Goal: Transaction & Acquisition: Purchase product/service

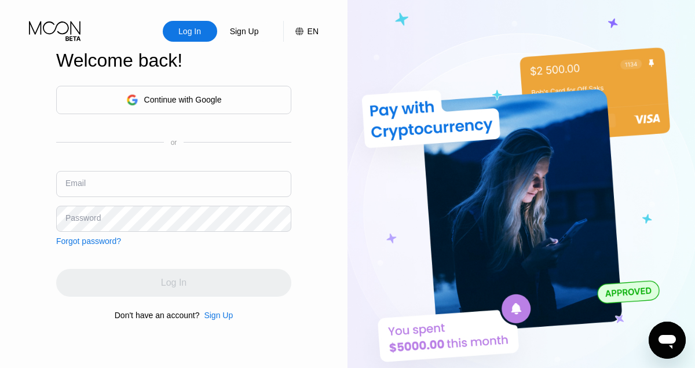
click at [218, 311] on div "Sign Up" at bounding box center [218, 314] width 29 height 9
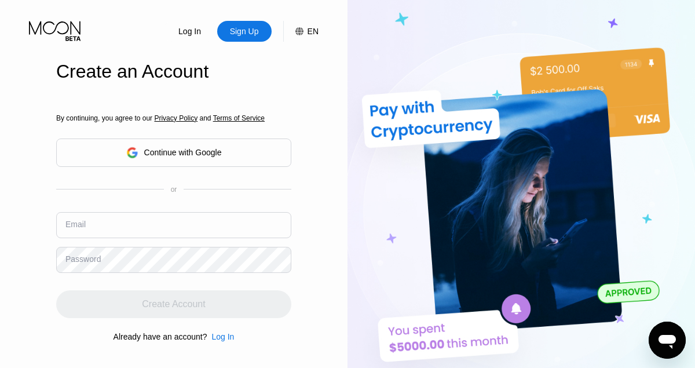
click at [168, 229] on input "text" at bounding box center [173, 225] width 235 height 26
paste input "arsengar29"
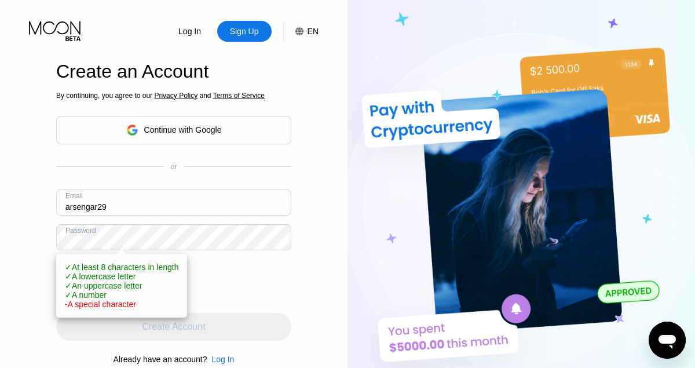
click at [38, 282] on div "Log In Sign Up EN Language English Save Create an Account By continuing, you ag…" at bounding box center [173, 202] width 347 height 405
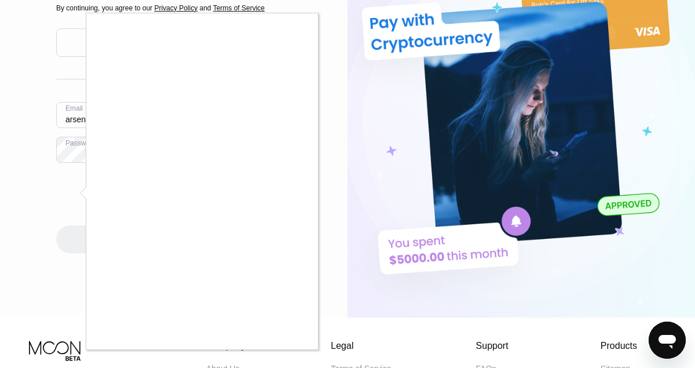
scroll to position [100, 0]
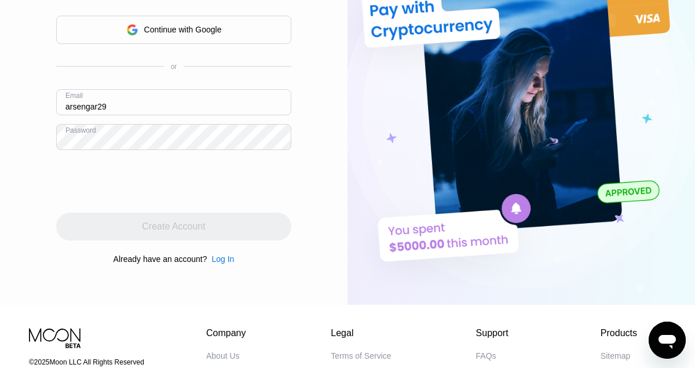
click at [290, 186] on div at bounding box center [173, 181] width 235 height 45
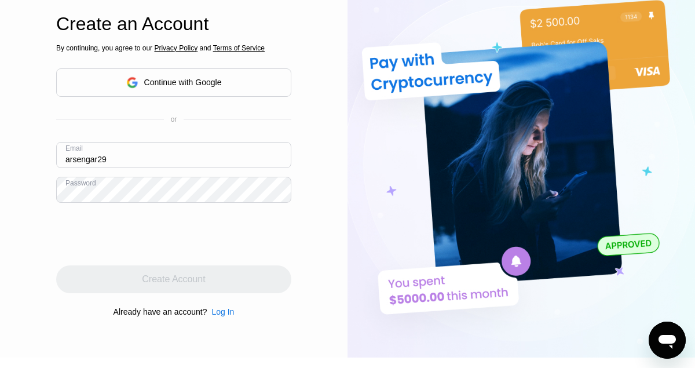
scroll to position [0, 0]
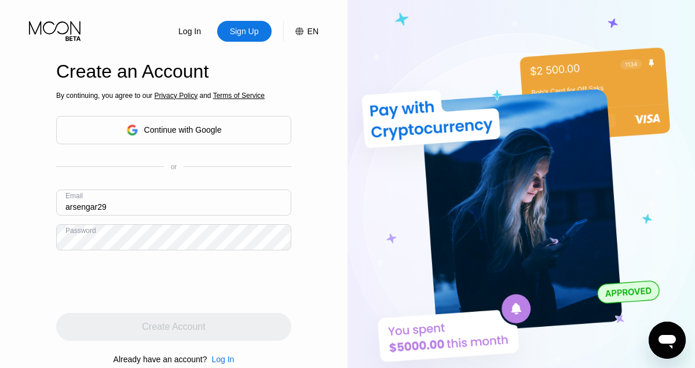
click at [261, 200] on input "arsengar29" at bounding box center [173, 202] width 235 height 26
click at [248, 209] on input "arsengar29" at bounding box center [173, 202] width 235 height 26
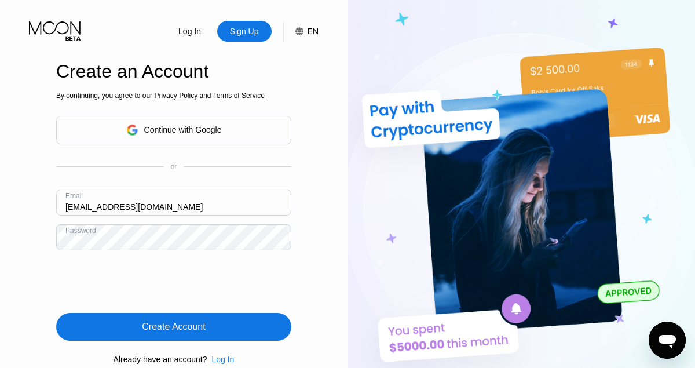
type input "[EMAIL_ADDRESS][DOMAIN_NAME]"
click at [261, 321] on div "Create Account" at bounding box center [173, 327] width 235 height 28
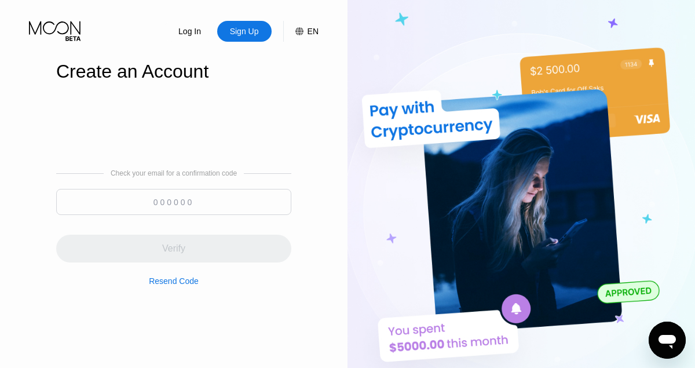
click at [183, 200] on input at bounding box center [173, 202] width 235 height 26
paste input "984121"
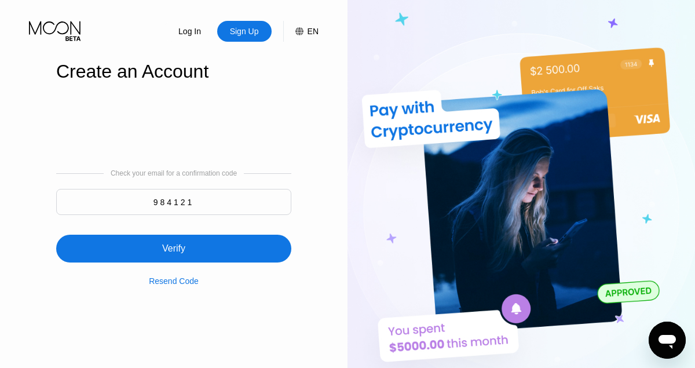
type input "984121"
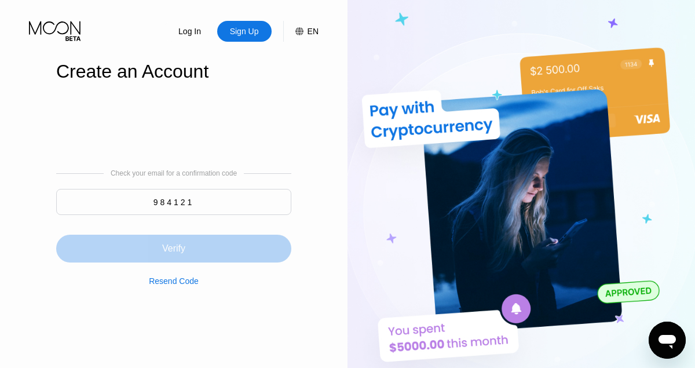
click at [180, 243] on div "Verify" at bounding box center [173, 249] width 23 height 12
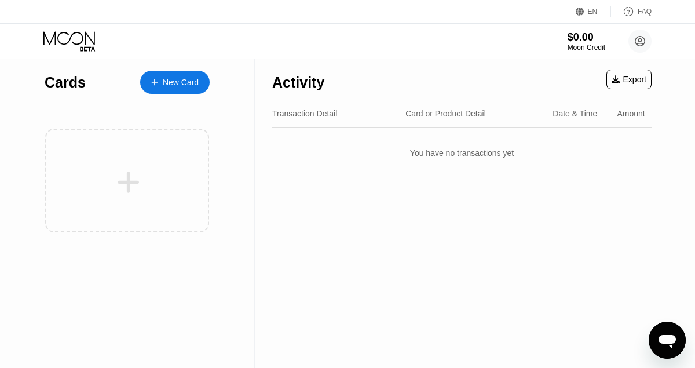
click at [190, 83] on div "New Card" at bounding box center [181, 83] width 36 height 10
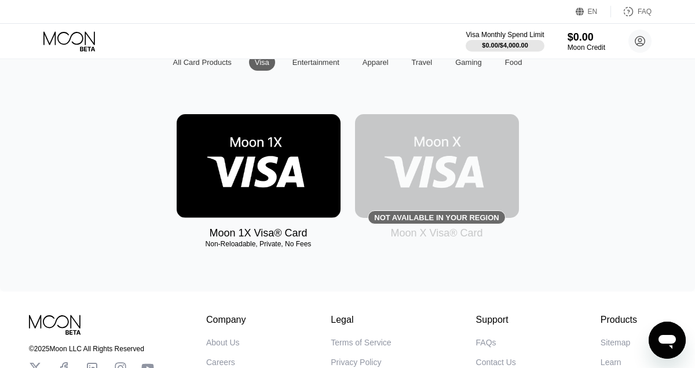
scroll to position [135, 0]
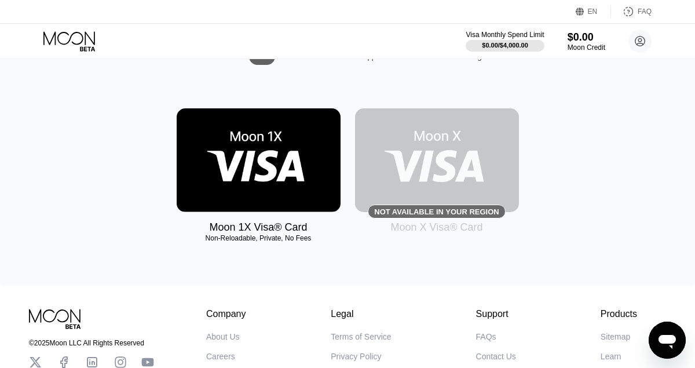
click at [258, 134] on img at bounding box center [259, 160] width 164 height 104
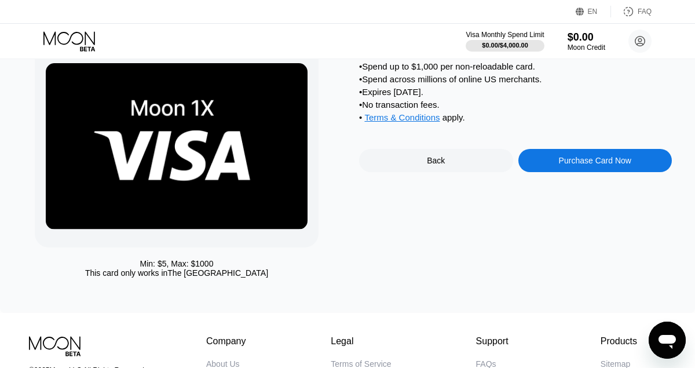
scroll to position [26, 0]
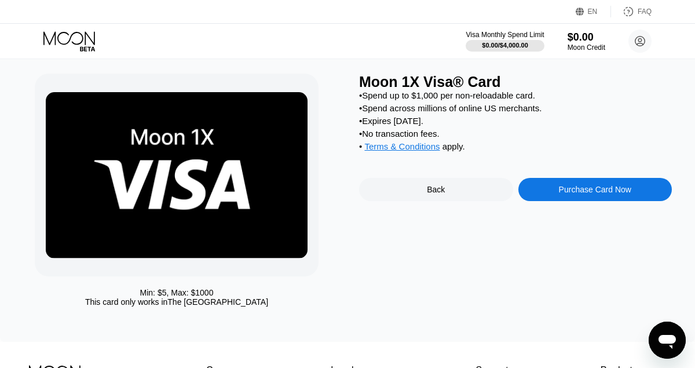
click at [602, 189] on div "Purchase Card Now" at bounding box center [595, 189] width 72 height 9
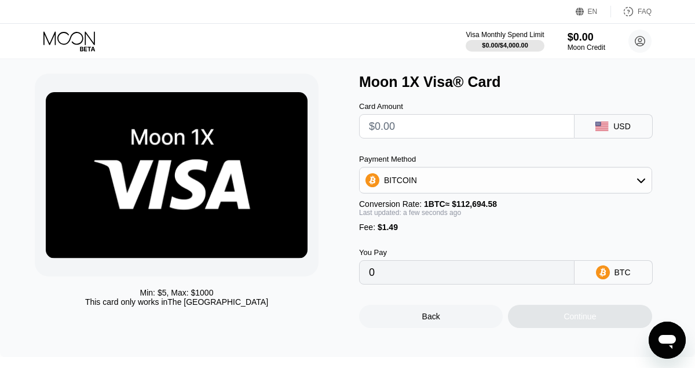
click at [475, 129] on input "text" at bounding box center [467, 126] width 196 height 23
type input "$2"
type input "0.00003097"
type input "$20"
type input "0.00019070"
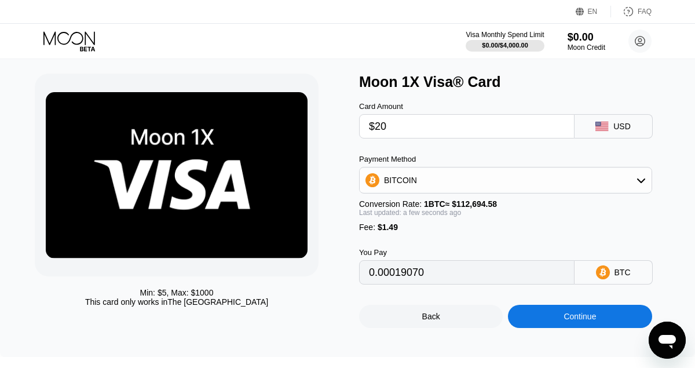
type input "$201"
type input "0.00179681"
type input "$201"
type input "0.00179667"
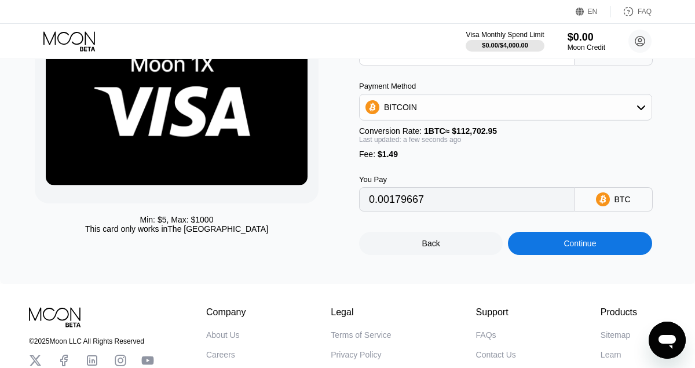
scroll to position [0, 0]
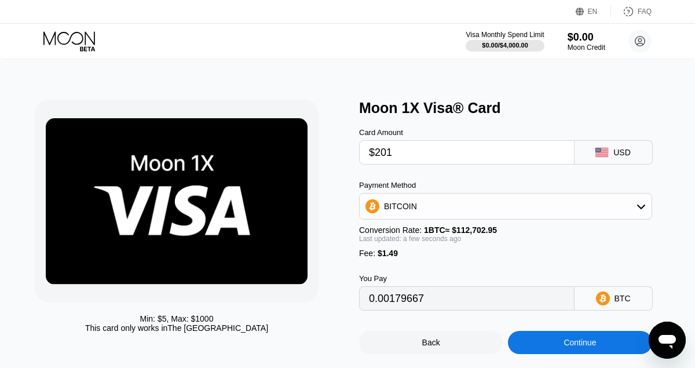
click at [585, 8] on div "EN" at bounding box center [581, 12] width 12 height 12
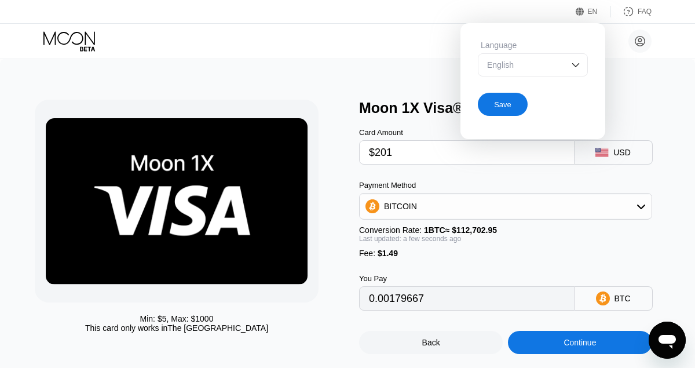
click at [554, 63] on div "English" at bounding box center [524, 64] width 80 height 9
click at [391, 27] on div "arsengar29@yahoo.com  Home Settings Support Careers About Us Log out Privacy p…" at bounding box center [347, 41] width 695 height 35
click at [596, 10] on div "EN" at bounding box center [593, 12] width 10 height 8
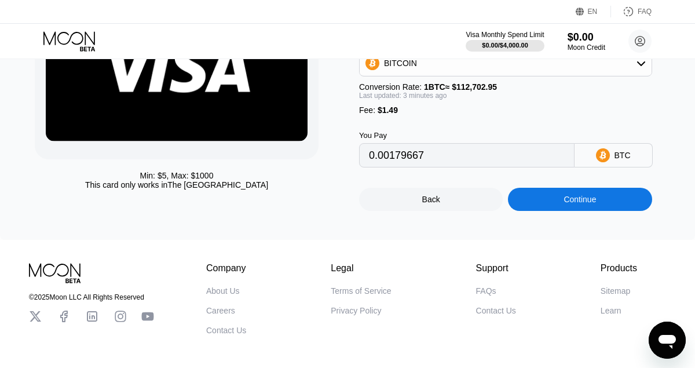
scroll to position [159, 0]
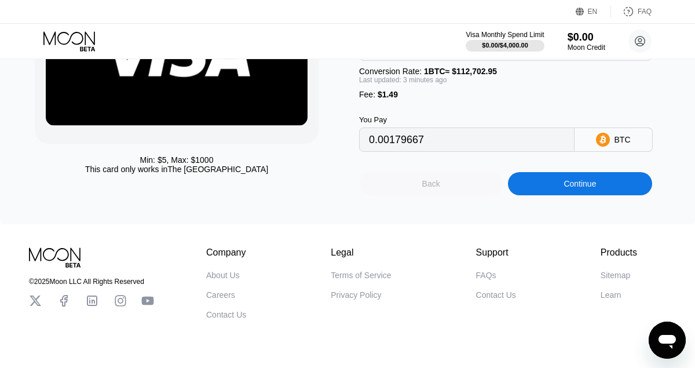
click at [435, 181] on div "Back" at bounding box center [431, 183] width 18 height 9
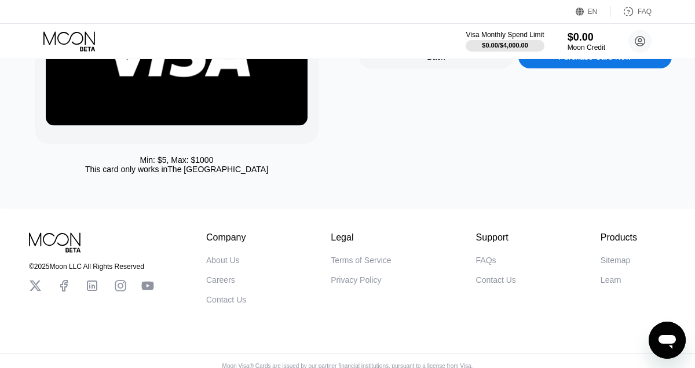
scroll to position [0, 0]
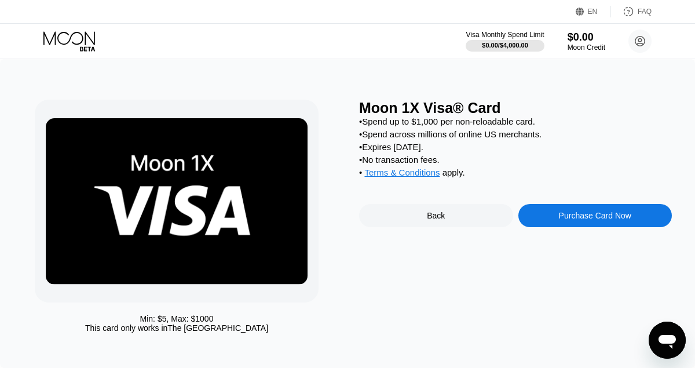
click at [465, 215] on div "Back" at bounding box center [436, 215] width 154 height 23
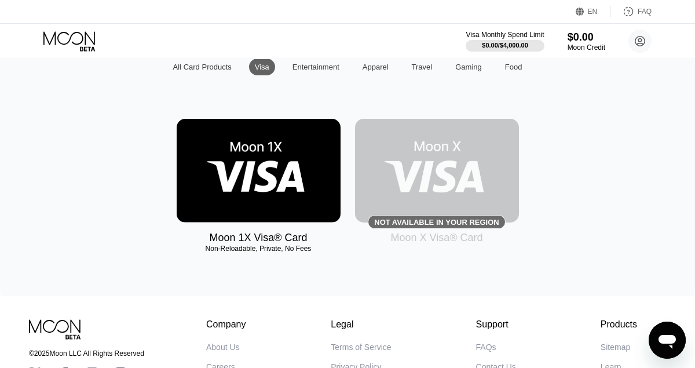
scroll to position [153, 0]
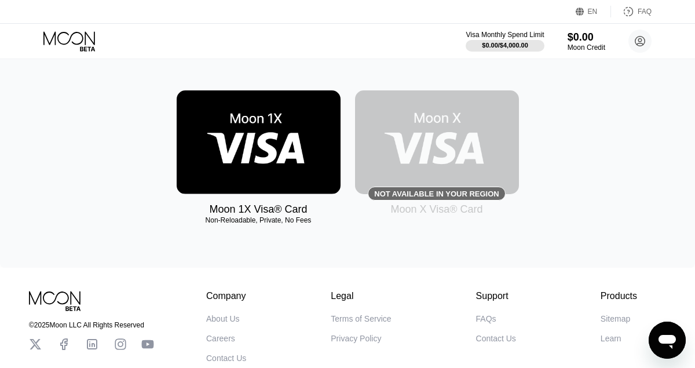
click at [457, 140] on img at bounding box center [437, 142] width 164 height 104
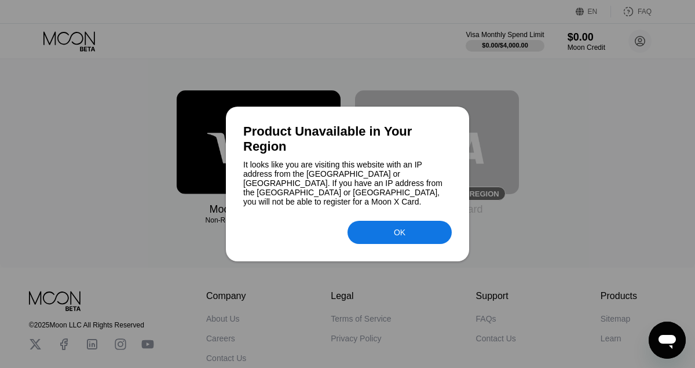
click at [420, 227] on div "OK" at bounding box center [399, 232] width 104 height 23
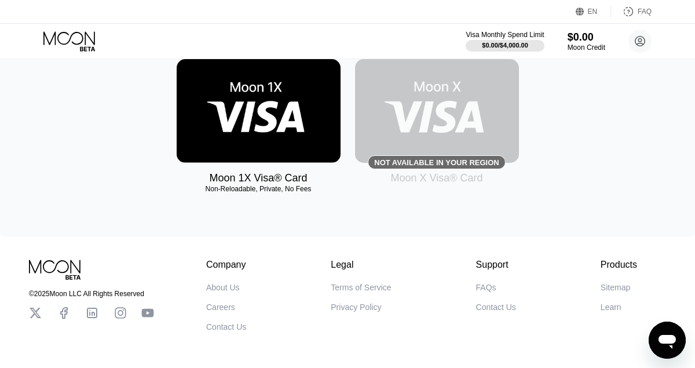
scroll to position [147, 0]
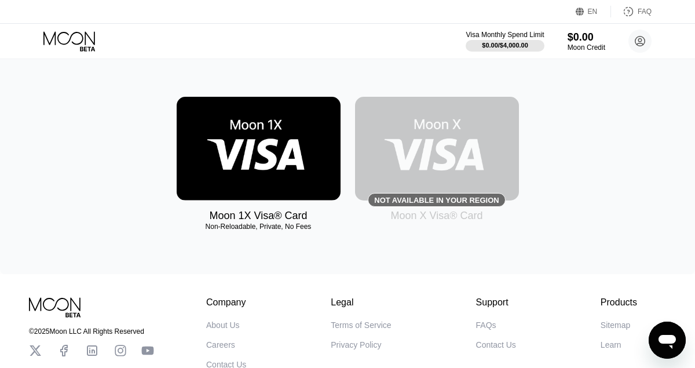
click at [292, 157] on img at bounding box center [259, 149] width 164 height 104
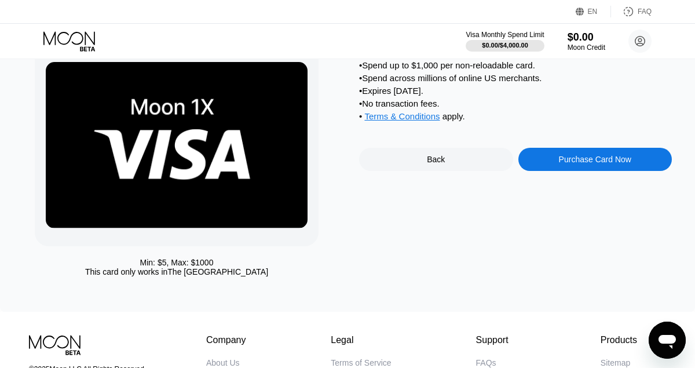
scroll to position [72, 0]
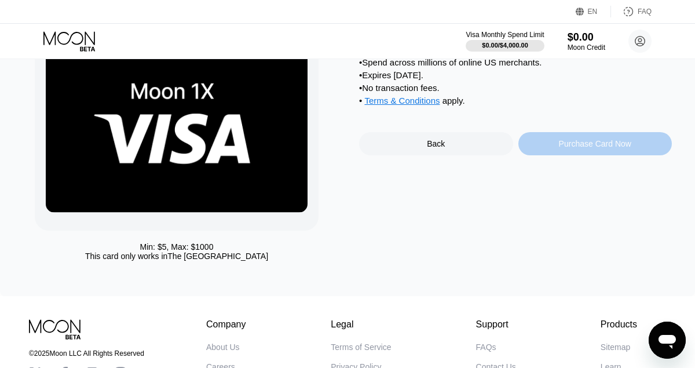
click at [581, 142] on div "Purchase Card Now" at bounding box center [595, 143] width 72 height 9
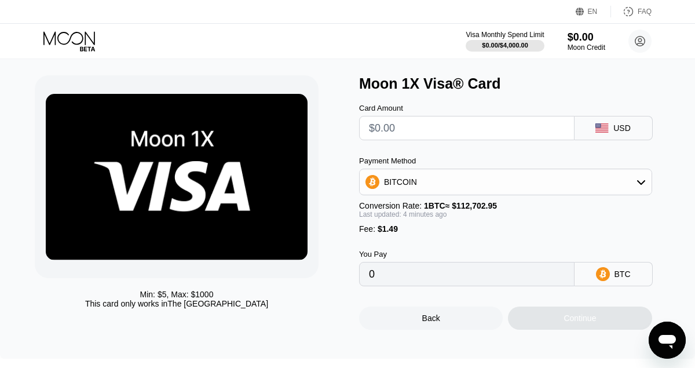
scroll to position [0, 0]
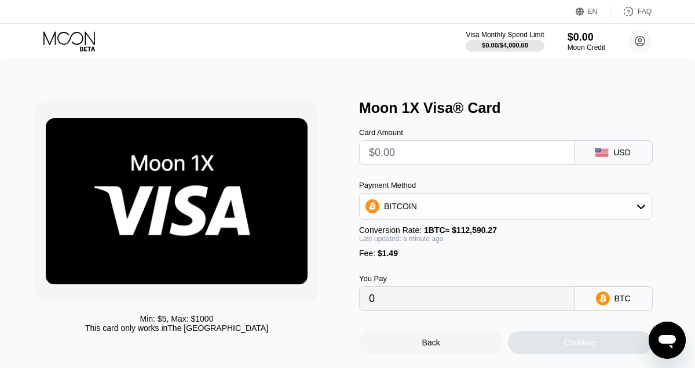
click at [456, 151] on input "text" at bounding box center [467, 152] width 196 height 23
type input "$2"
type input "0.00003100"
type input "$21"
type input "0.00019976"
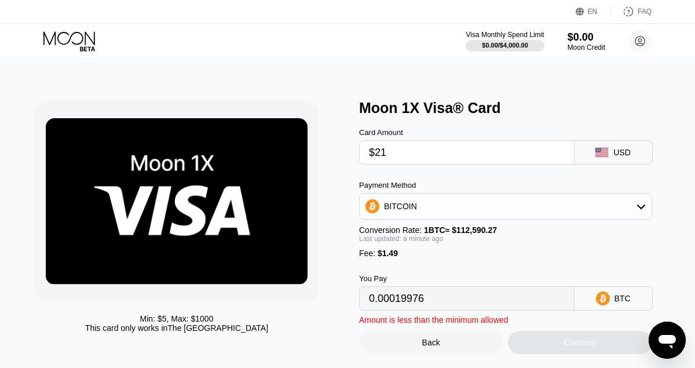
type input "$210"
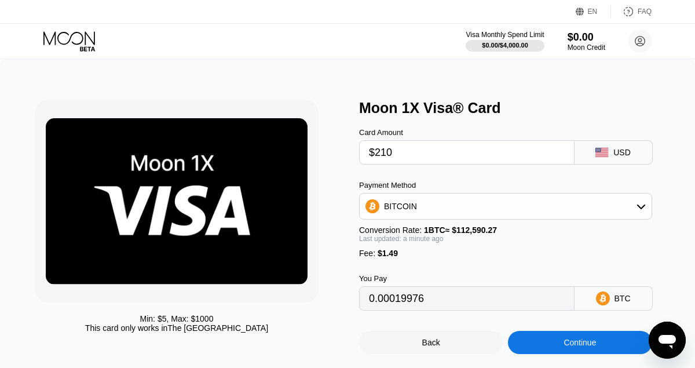
type input "0.00187841"
type input "$210"
click at [383, 89] on div "Min: $ 5 , Max: $ 1000 This card only works in The United States Moon 1X Visa® …" at bounding box center [347, 221] width 695 height 324
click at [477, 207] on div "BITCOIN" at bounding box center [506, 206] width 292 height 23
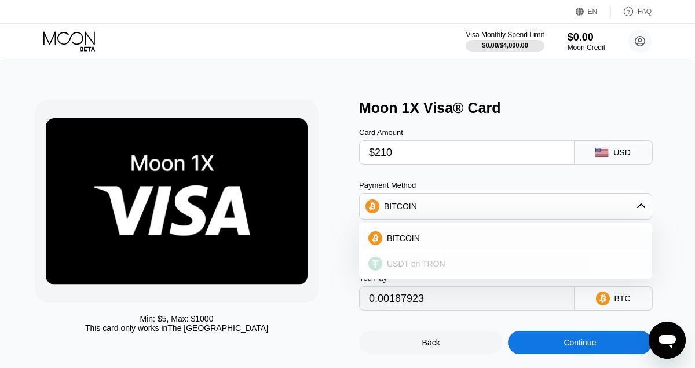
click at [453, 261] on div "USDT on TRON" at bounding box center [512, 263] width 261 height 9
type input "213.63"
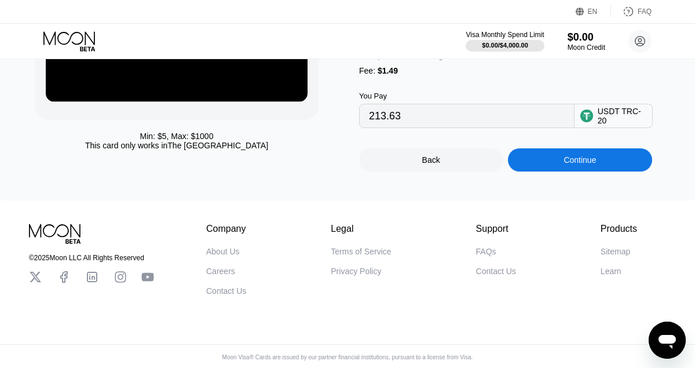
scroll to position [119, 0]
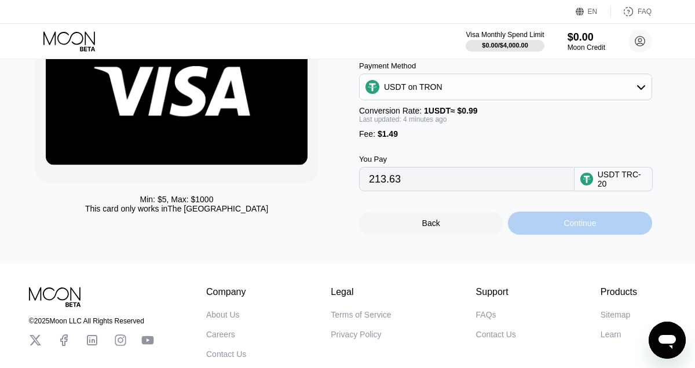
click at [563, 223] on div "Continue" at bounding box center [579, 222] width 32 height 9
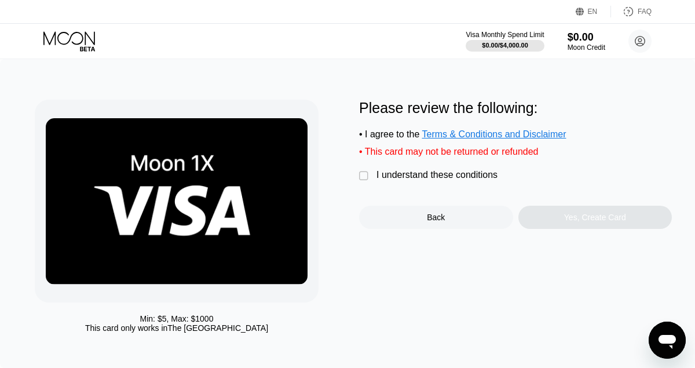
click at [420, 151] on div "• This card may not be returned or refunded" at bounding box center [515, 151] width 313 height 10
copy div "• This card may not be returned or refunded  I understand these conditions"
click at [361, 175] on div "" at bounding box center [365, 176] width 12 height 12
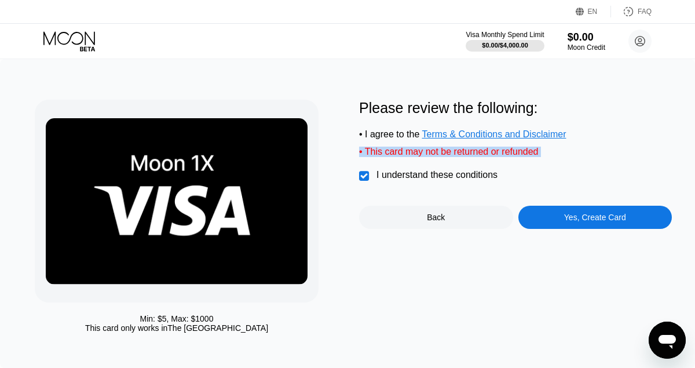
click at [343, 208] on div "Min: $ 5 , Max: $ 1000 This card only works in The United States" at bounding box center [191, 219] width 313 height 239
click at [379, 148] on div "• This card may not be returned or refunded" at bounding box center [515, 151] width 313 height 10
click at [608, 222] on div "Yes, Create Card" at bounding box center [595, 217] width 154 height 23
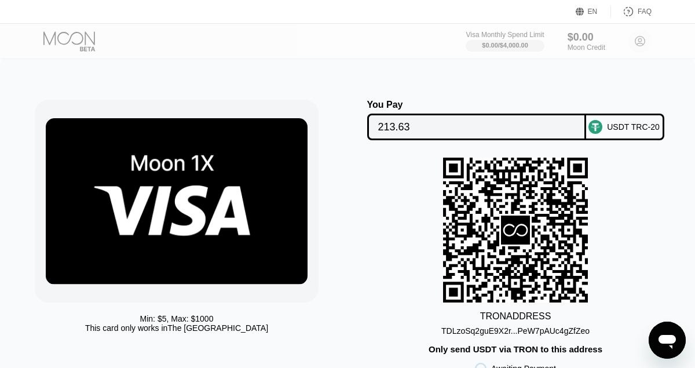
click at [636, 122] on div "USDT TRC-20" at bounding box center [633, 126] width 53 height 9
click at [476, 331] on div "TDLzoSq2guE9X2r...PeW7pAUc4gZfZeo" at bounding box center [515, 330] width 148 height 9
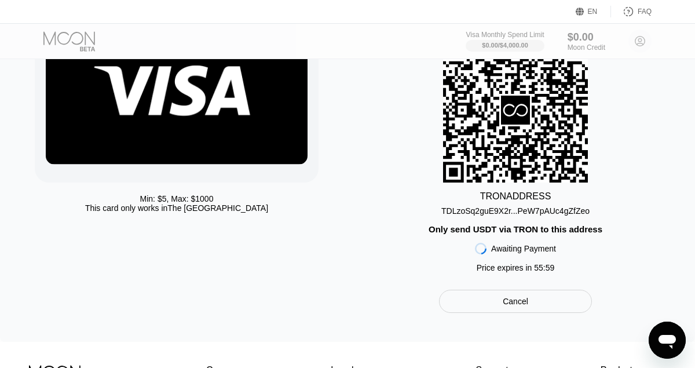
scroll to position [168, 0]
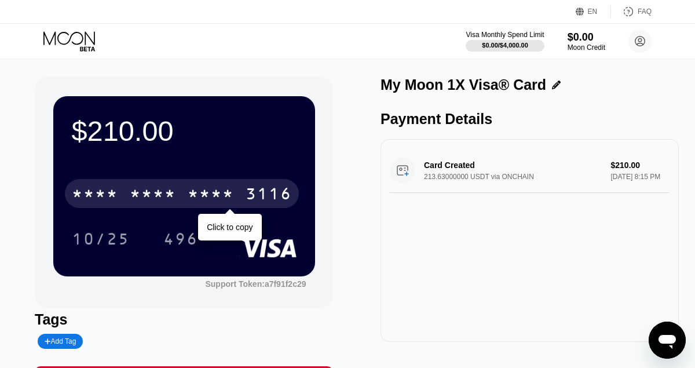
click at [245, 196] on div "3116" at bounding box center [268, 195] width 46 height 19
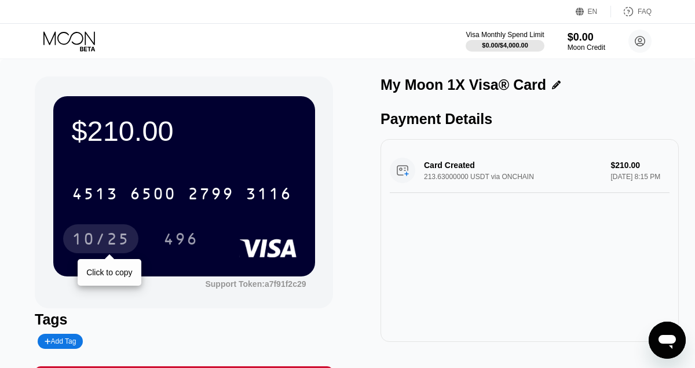
click at [98, 241] on div "10/25" at bounding box center [101, 240] width 58 height 19
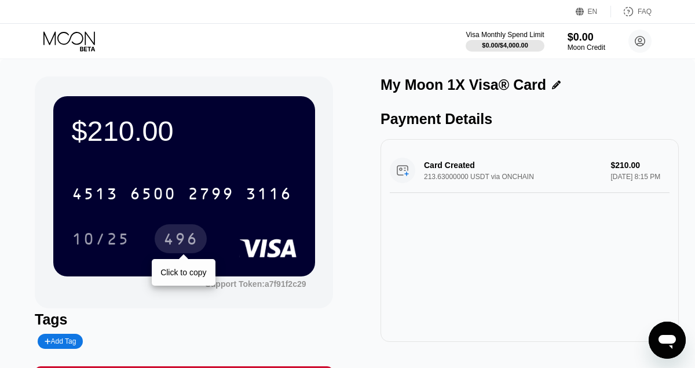
click at [188, 233] on div "496" at bounding box center [180, 240] width 35 height 19
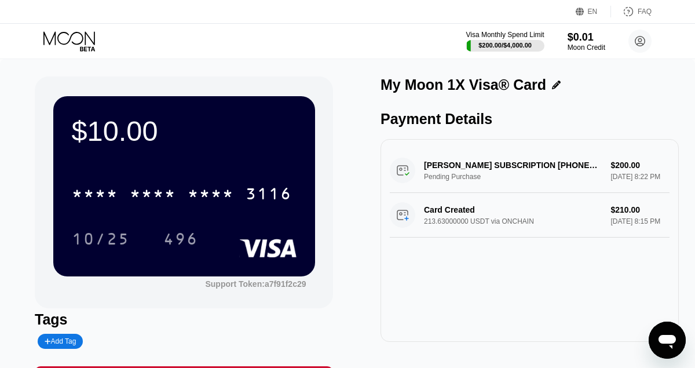
click at [464, 163] on div "CLAUDE.AI SUBSCRIPTION +14152360599 US Pending Purchase $200.00 Aug 19, 2025 8:…" at bounding box center [530, 170] width 280 height 45
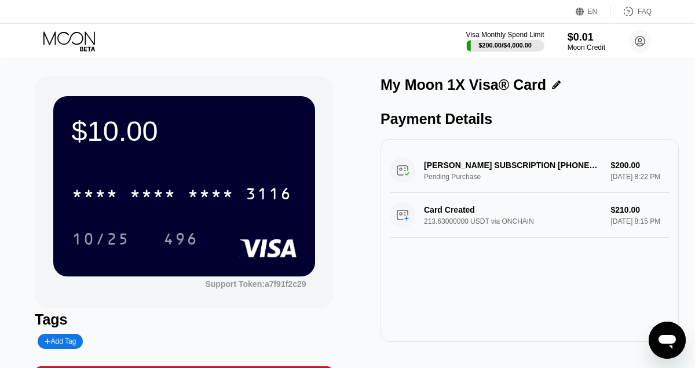
click at [464, 163] on div "CLAUDE.AI SUBSCRIPTION +14152360599 US Pending Purchase $200.00 Aug 19, 2025 8:…" at bounding box center [530, 170] width 280 height 45
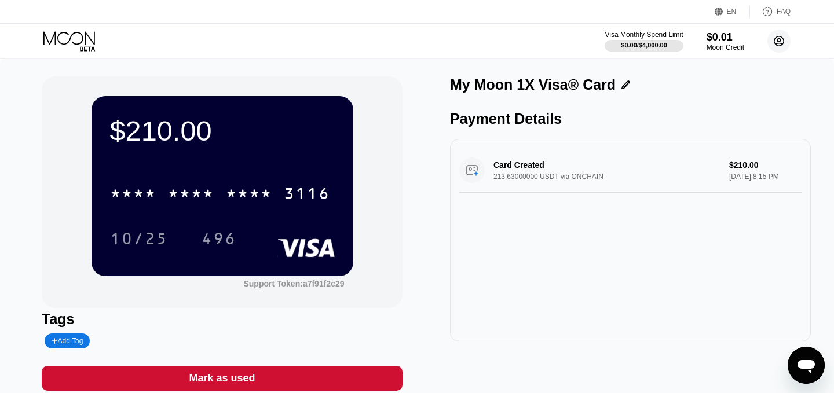
click at [779, 37] on circle at bounding box center [778, 41] width 23 height 23
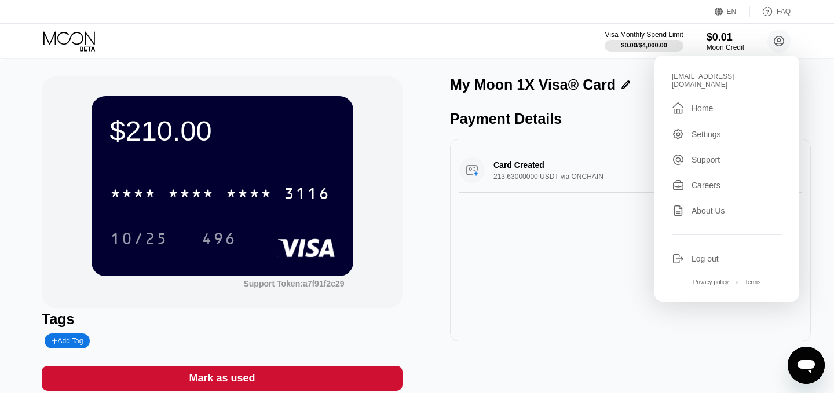
click at [709, 74] on div "[EMAIL_ADDRESS][DOMAIN_NAME]" at bounding box center [727, 80] width 110 height 16
copy div "[EMAIL_ADDRESS][DOMAIN_NAME] "
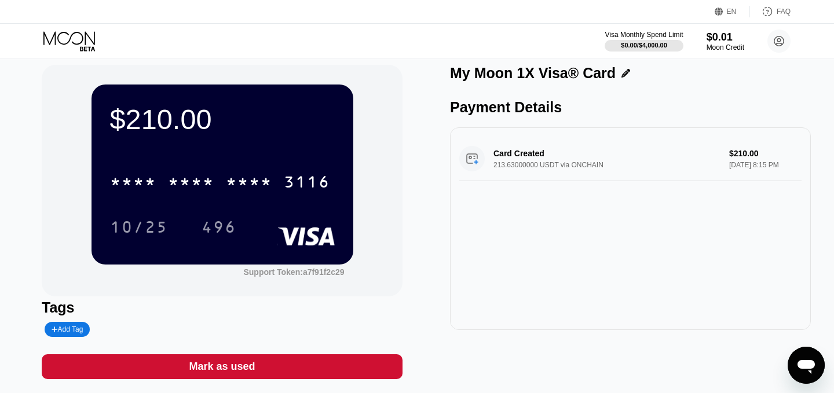
scroll to position [14, 0]
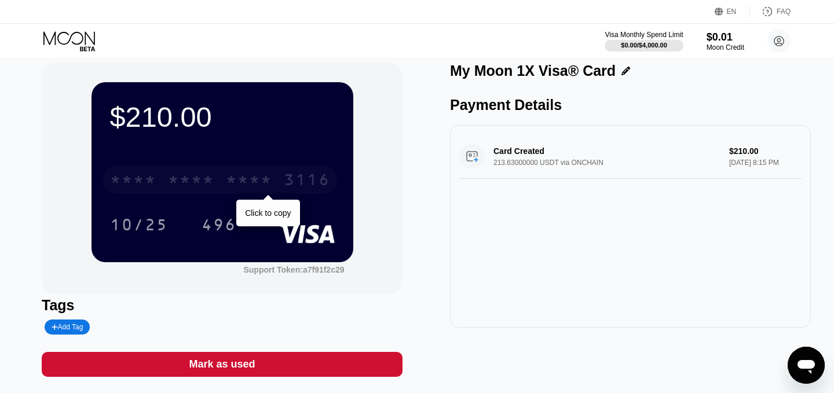
click at [178, 175] on div "* * * *" at bounding box center [191, 181] width 46 height 19
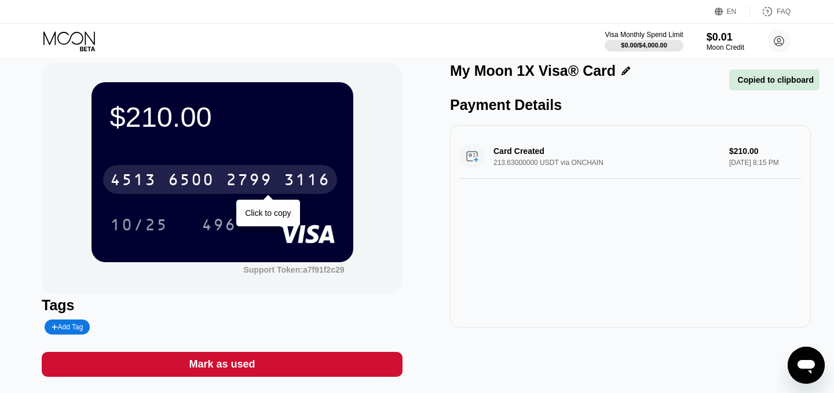
click at [225, 181] on div "[CREDIT_CARD_NUMBER]" at bounding box center [220, 179] width 234 height 29
click at [200, 174] on div "* * * *" at bounding box center [191, 181] width 46 height 19
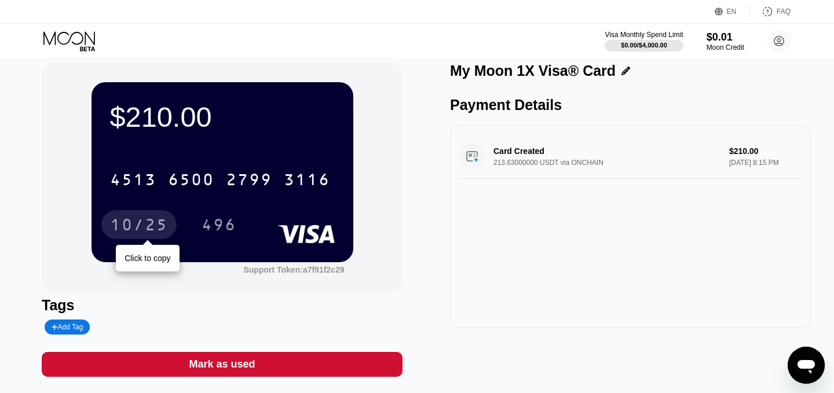
click at [139, 228] on div "10/25" at bounding box center [139, 226] width 58 height 19
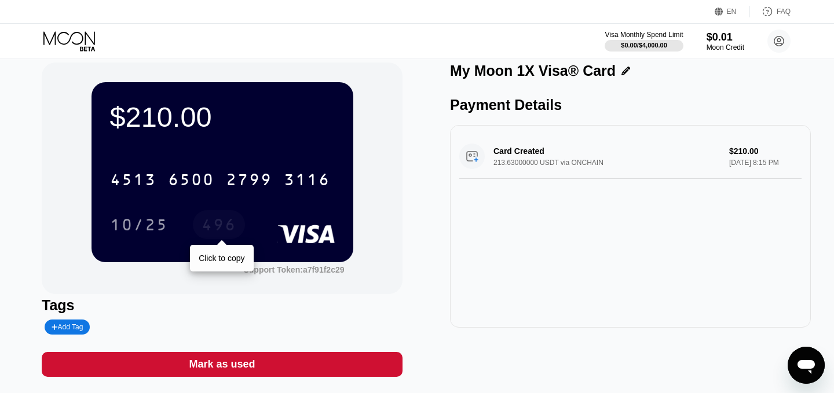
click at [214, 234] on div "496" at bounding box center [218, 226] width 35 height 19
